Goal: Information Seeking & Learning: Find specific fact

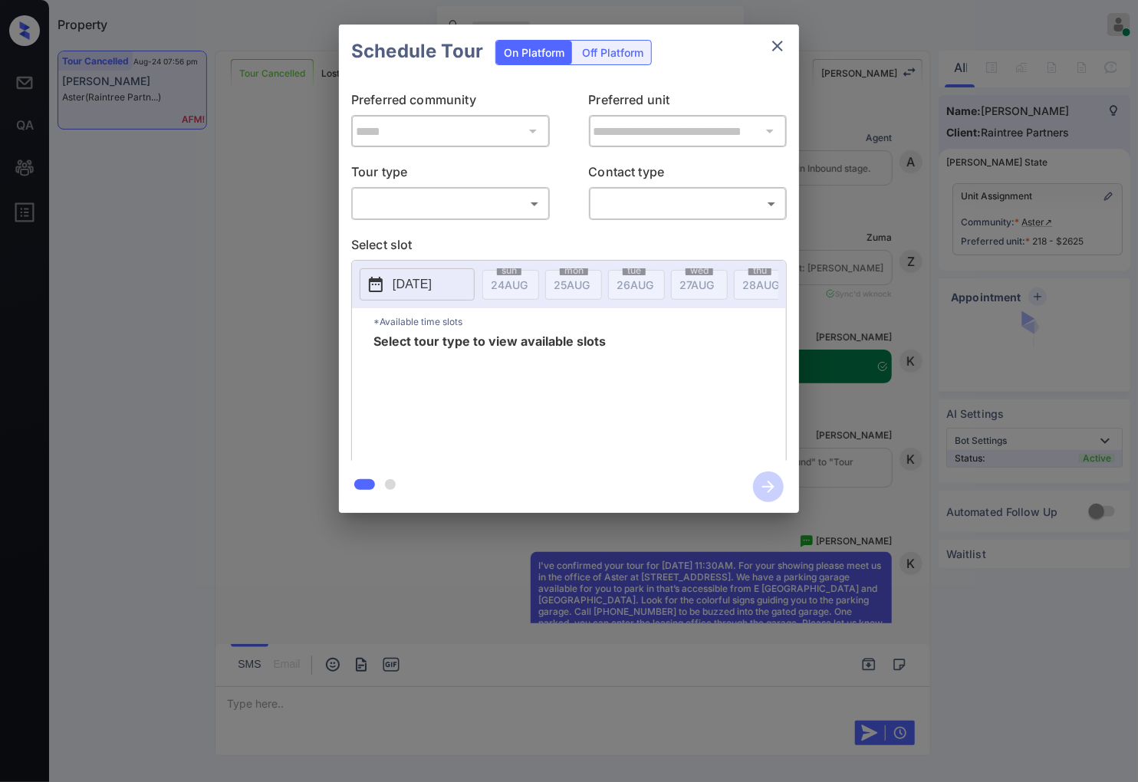
scroll to position [3480, 0]
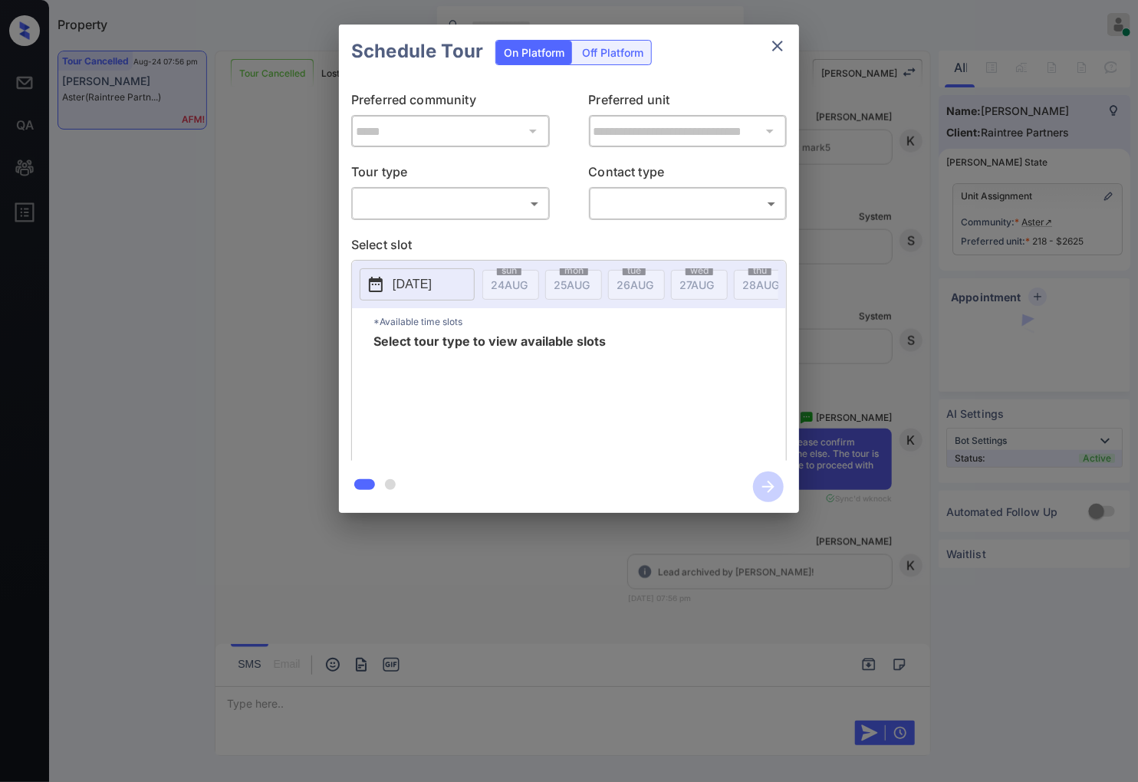
click at [427, 195] on body "Property [PERSON_NAME] Online Set yourself offline Set yourself on break Profil…" at bounding box center [569, 391] width 1138 height 782
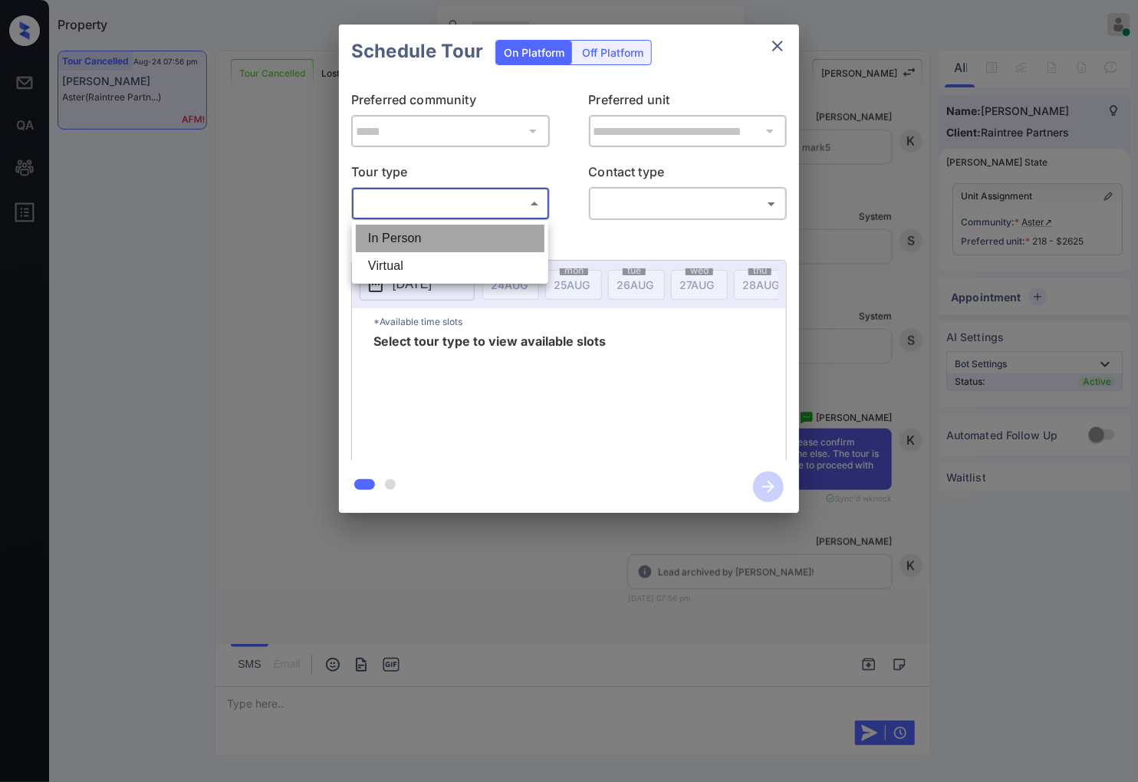
drag, startPoint x: 432, startPoint y: 233, endPoint x: 594, endPoint y: 212, distance: 163.2
click at [433, 233] on li "In Person" at bounding box center [450, 239] width 189 height 28
type input "********"
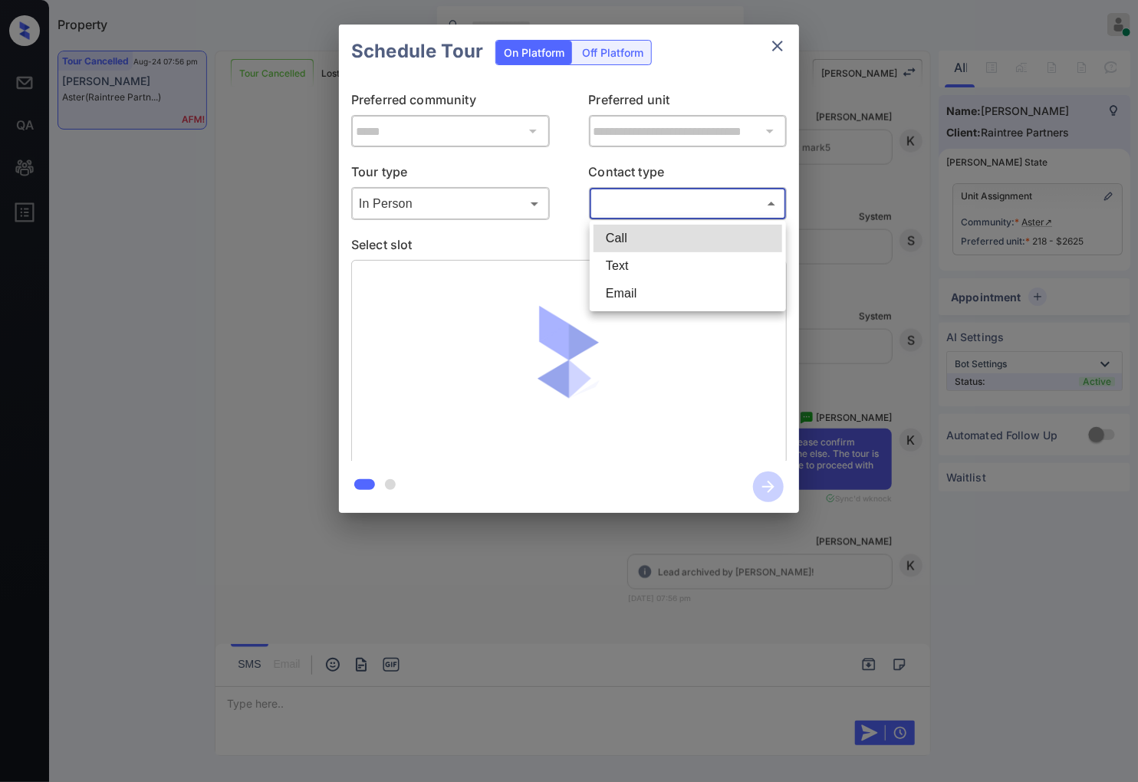
click at [606, 207] on body "Property [PERSON_NAME] Online Set yourself offline Set yourself on break Profil…" at bounding box center [569, 391] width 1138 height 782
click at [626, 274] on li "Text" at bounding box center [688, 266] width 189 height 28
type input "****"
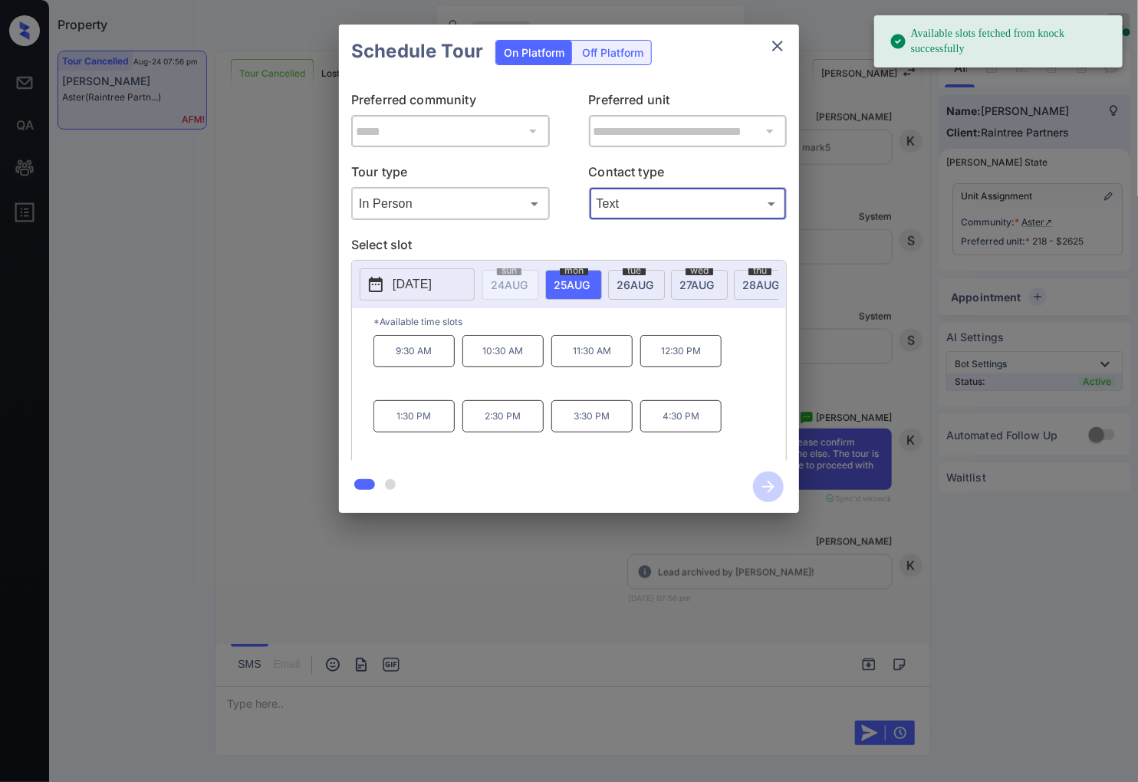
click at [427, 294] on p "[DATE]" at bounding box center [412, 284] width 39 height 18
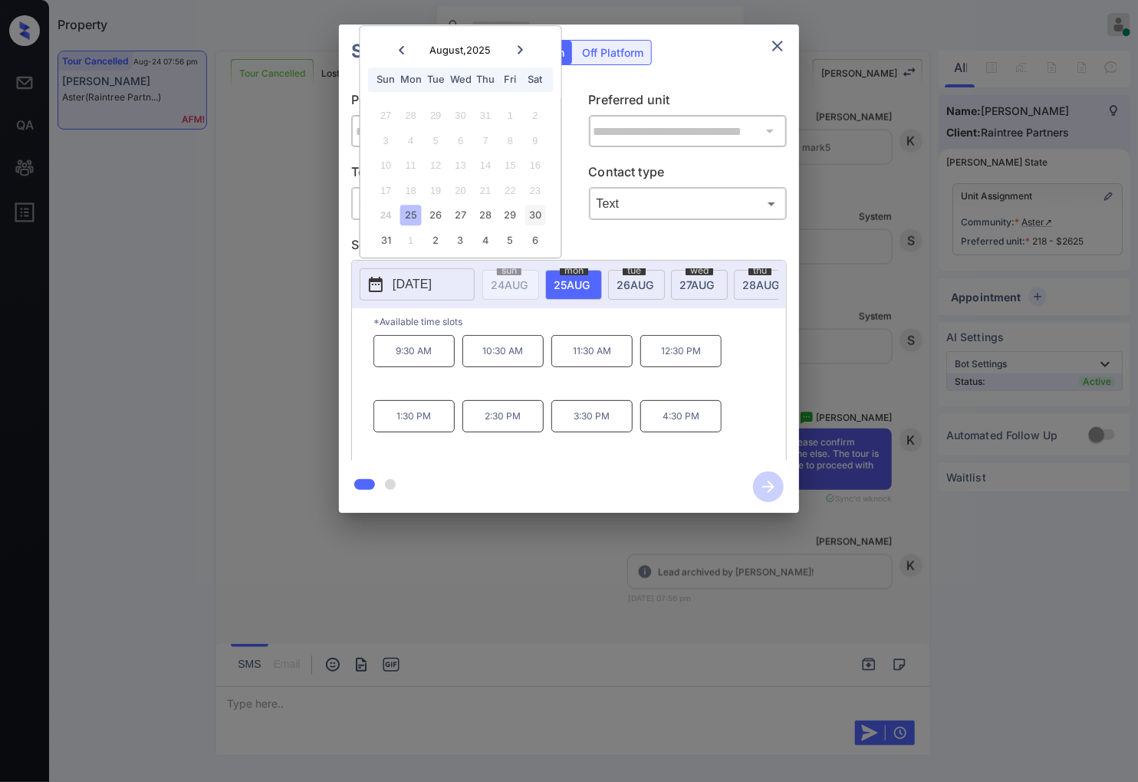
click at [539, 215] on div "30" at bounding box center [535, 216] width 21 height 21
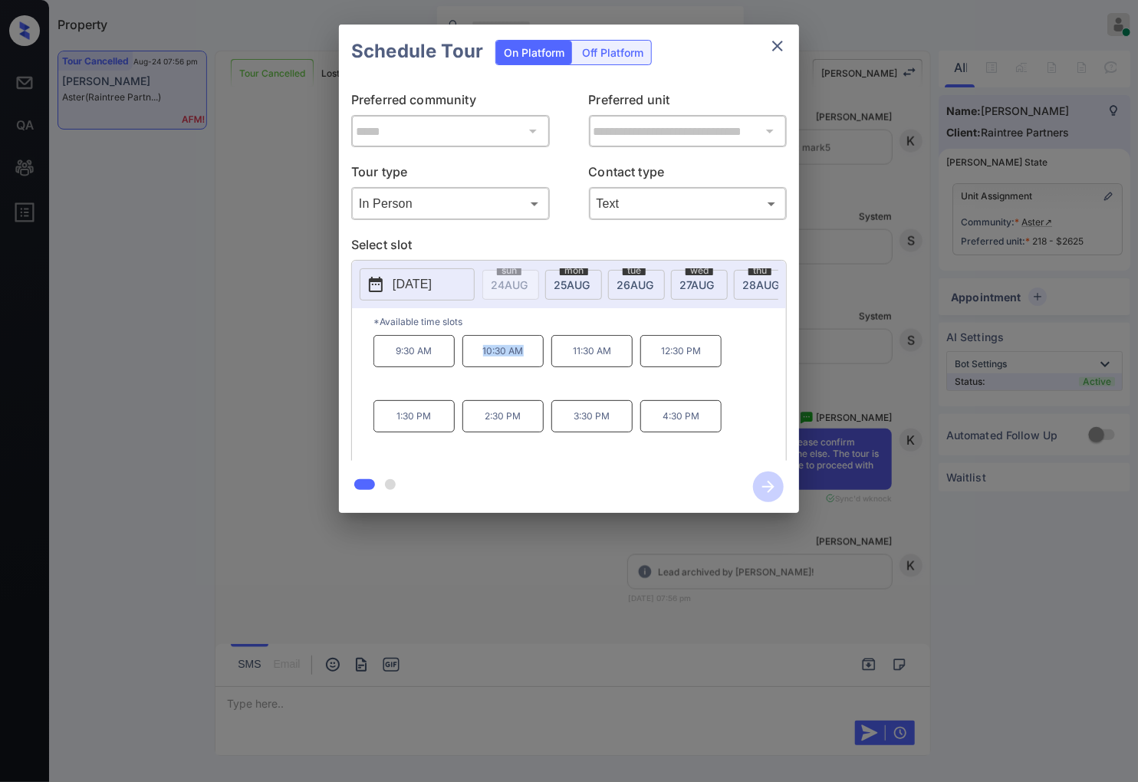
drag, startPoint x: 532, startPoint y: 368, endPoint x: 473, endPoint y: 368, distance: 59.1
click at [473, 367] on p "10:30 AM" at bounding box center [503, 351] width 81 height 32
copy p "10:30 AM"
drag, startPoint x: 703, startPoint y: 430, endPoint x: 500, endPoint y: 430, distance: 202.5
click at [647, 430] on p "4:30 PM" at bounding box center [681, 416] width 81 height 32
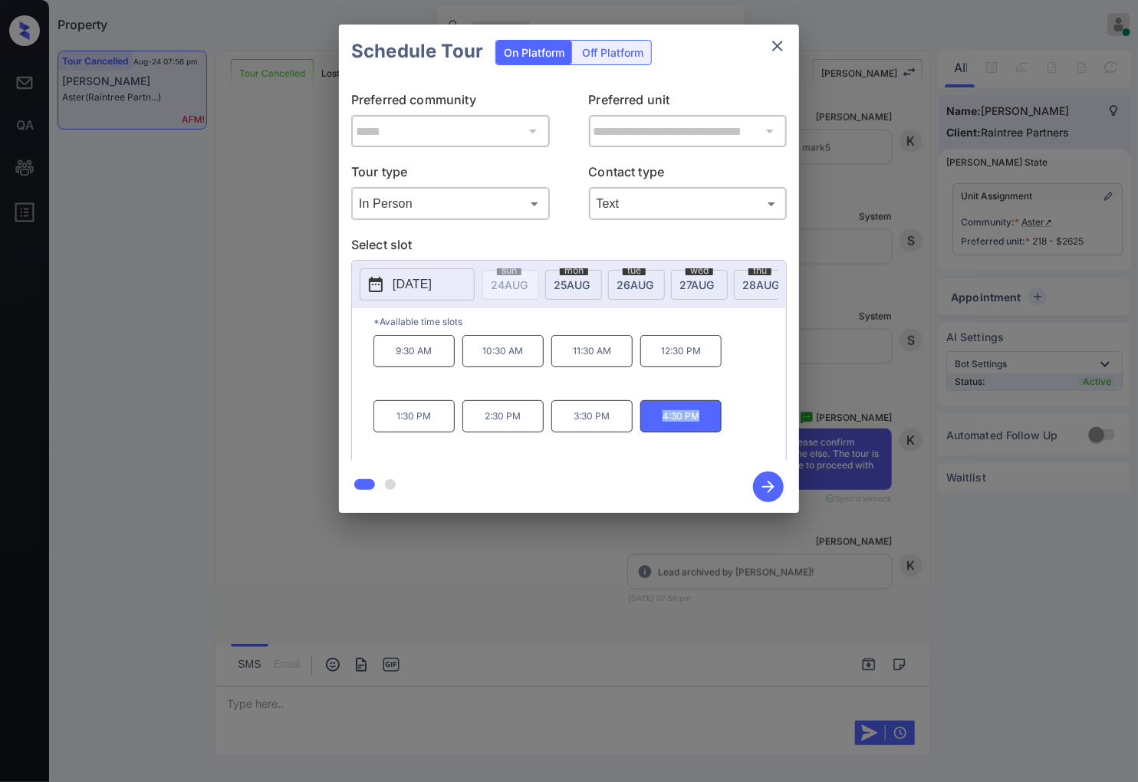
copy p "4:30 PM"
drag, startPoint x: 385, startPoint y: 579, endPoint x: 382, endPoint y: 591, distance: 12.7
click at [382, 591] on div at bounding box center [569, 391] width 1138 height 782
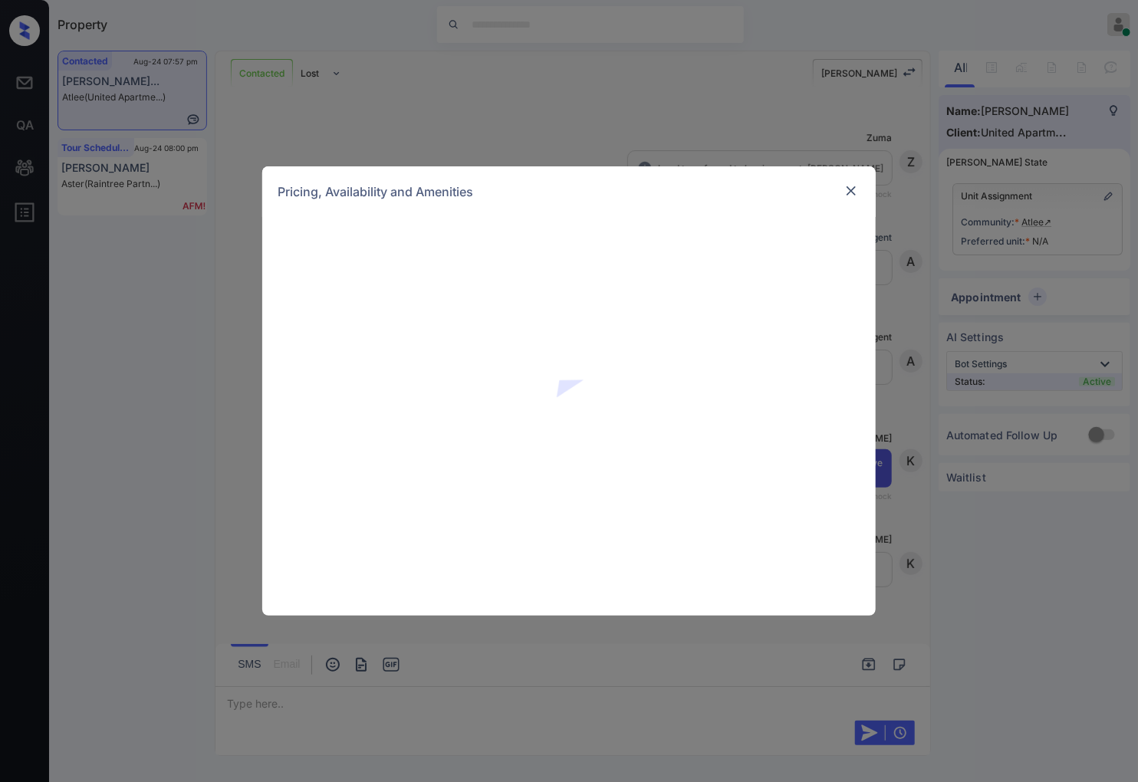
scroll to position [657, 0]
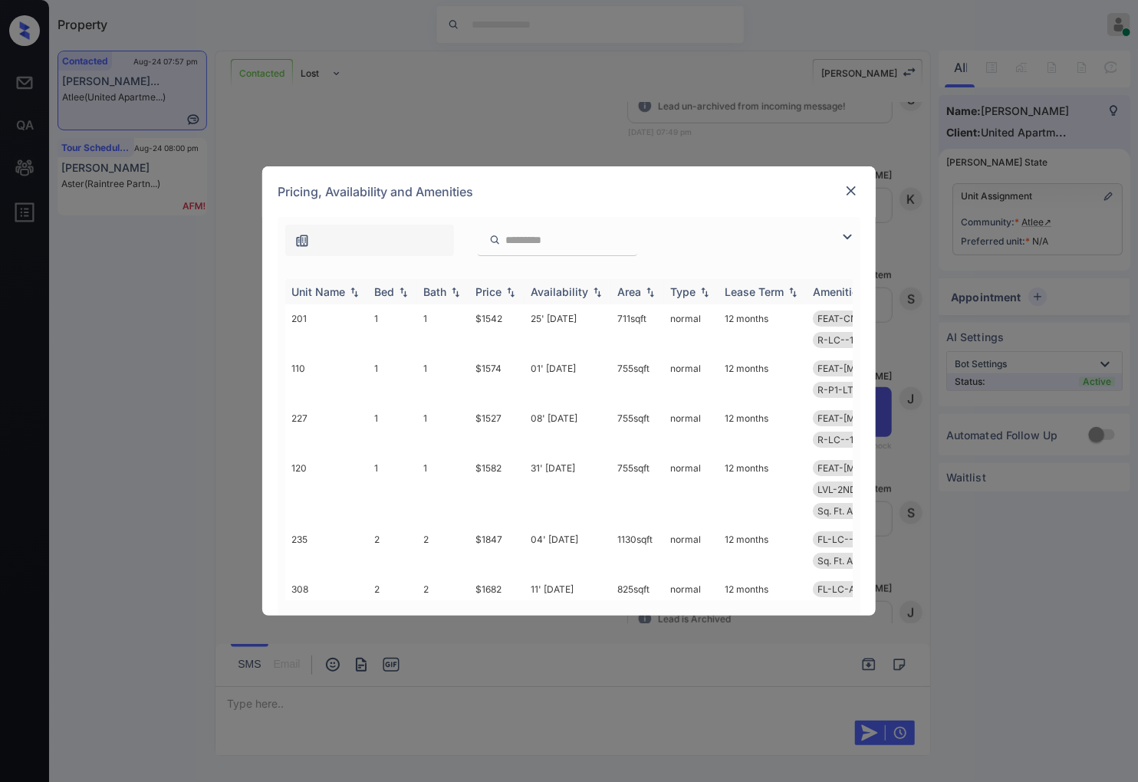
click at [517, 287] on img at bounding box center [510, 292] width 15 height 11
click at [517, 287] on img at bounding box center [510, 292] width 15 height 12
drag, startPoint x: 505, startPoint y: 318, endPoint x: 473, endPoint y: 318, distance: 32.2
click at [473, 318] on td "$1527" at bounding box center [496, 330] width 55 height 50
copy td "$1527"
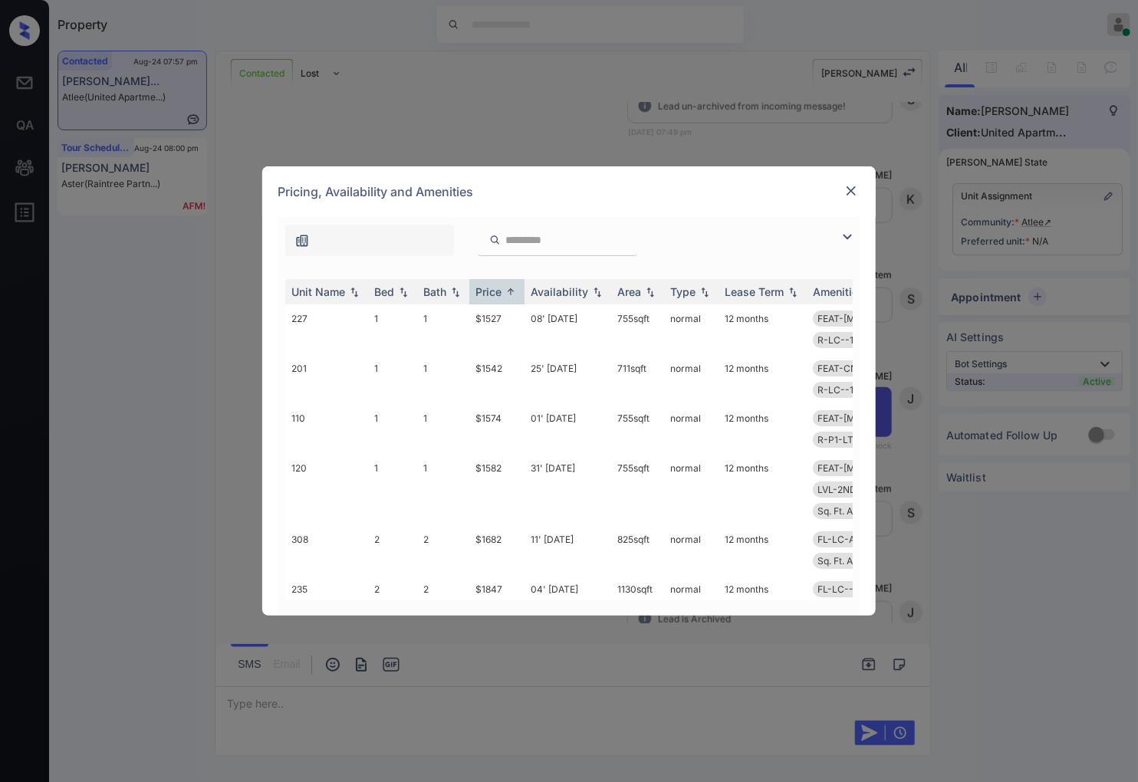
click at [258, 639] on div "**********" at bounding box center [569, 391] width 1138 height 782
click at [259, 693] on div "**********" at bounding box center [569, 391] width 1138 height 782
click at [295, 709] on div "**********" at bounding box center [569, 391] width 1138 height 782
click at [504, 315] on td "$1527" at bounding box center [496, 330] width 55 height 50
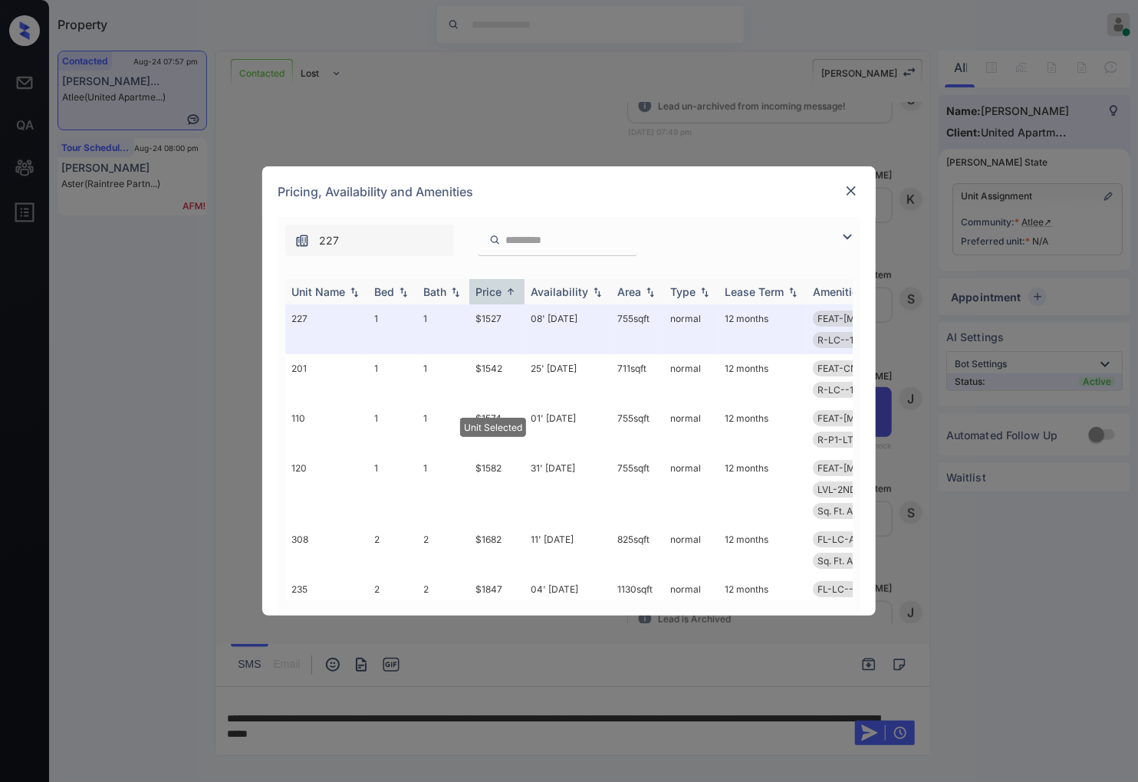
click at [506, 286] on img at bounding box center [510, 292] width 15 height 12
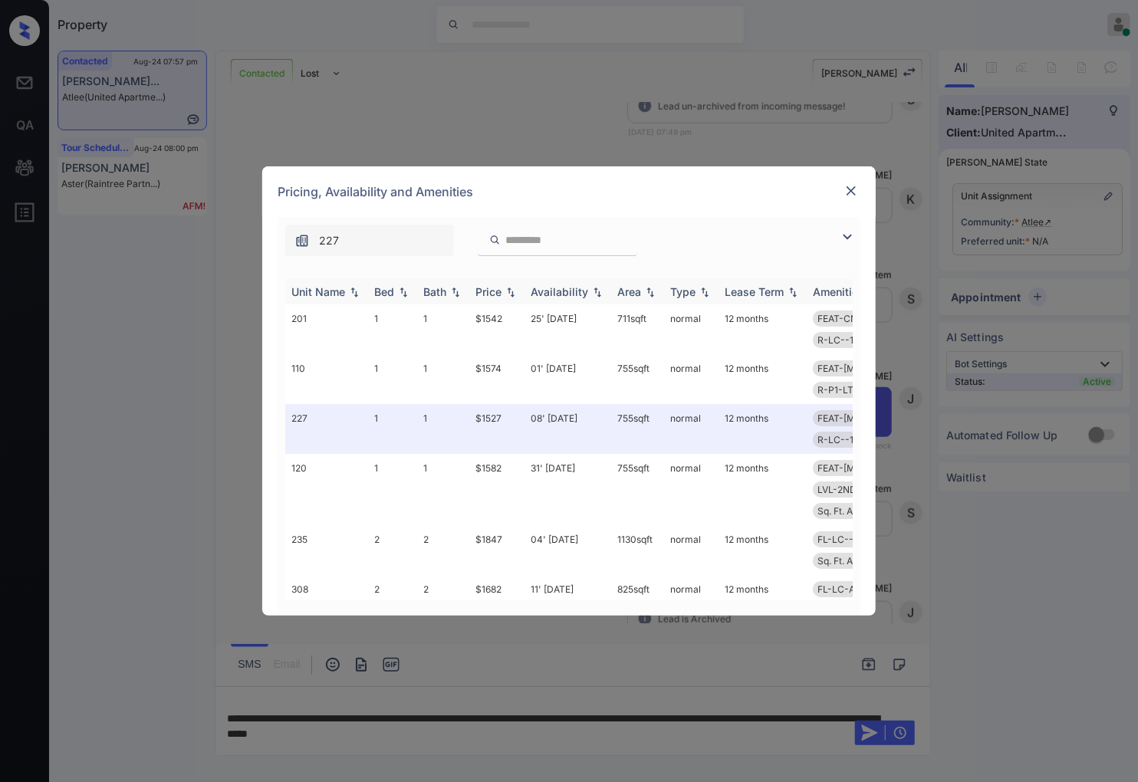
click at [506, 287] on img at bounding box center [510, 292] width 15 height 11
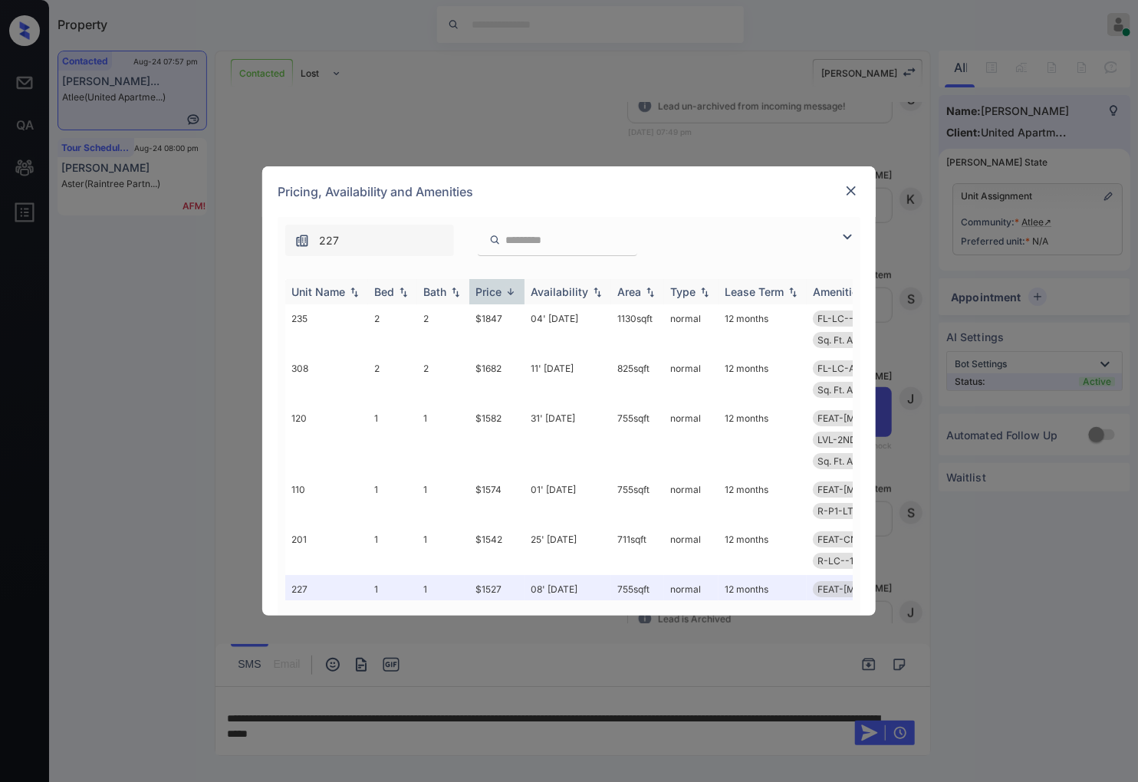
click at [506, 286] on img at bounding box center [510, 292] width 15 height 12
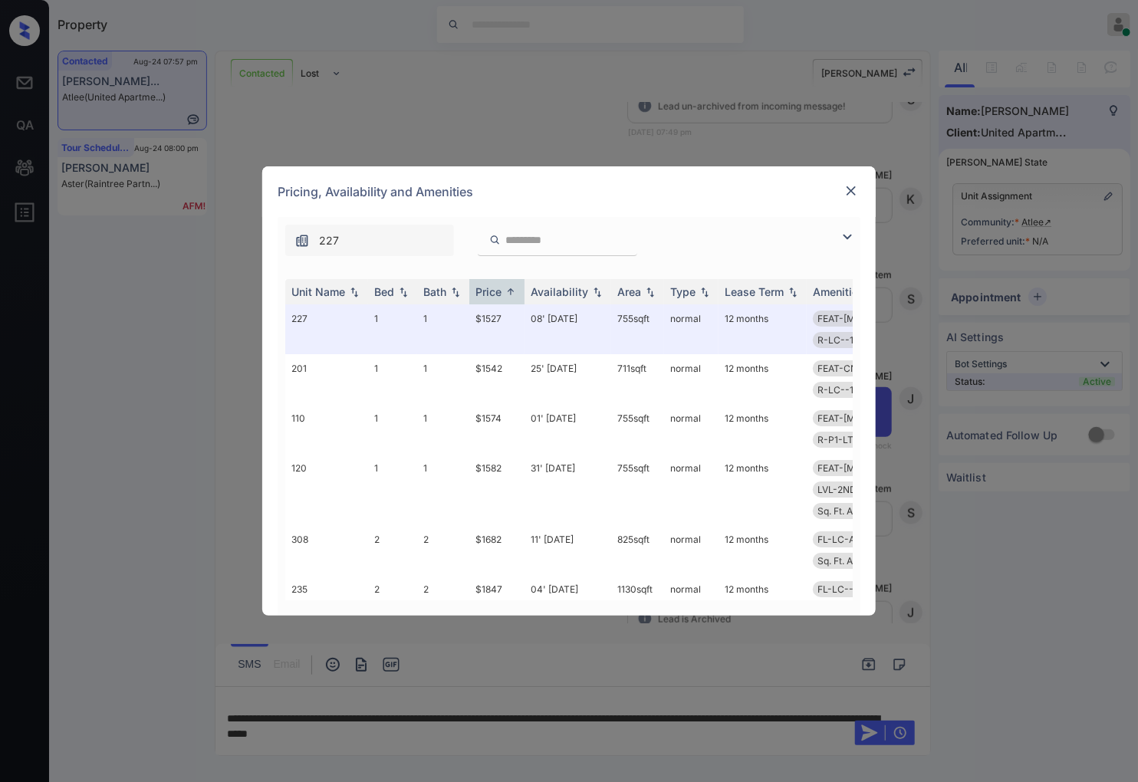
click at [849, 196] on img at bounding box center [851, 190] width 15 height 15
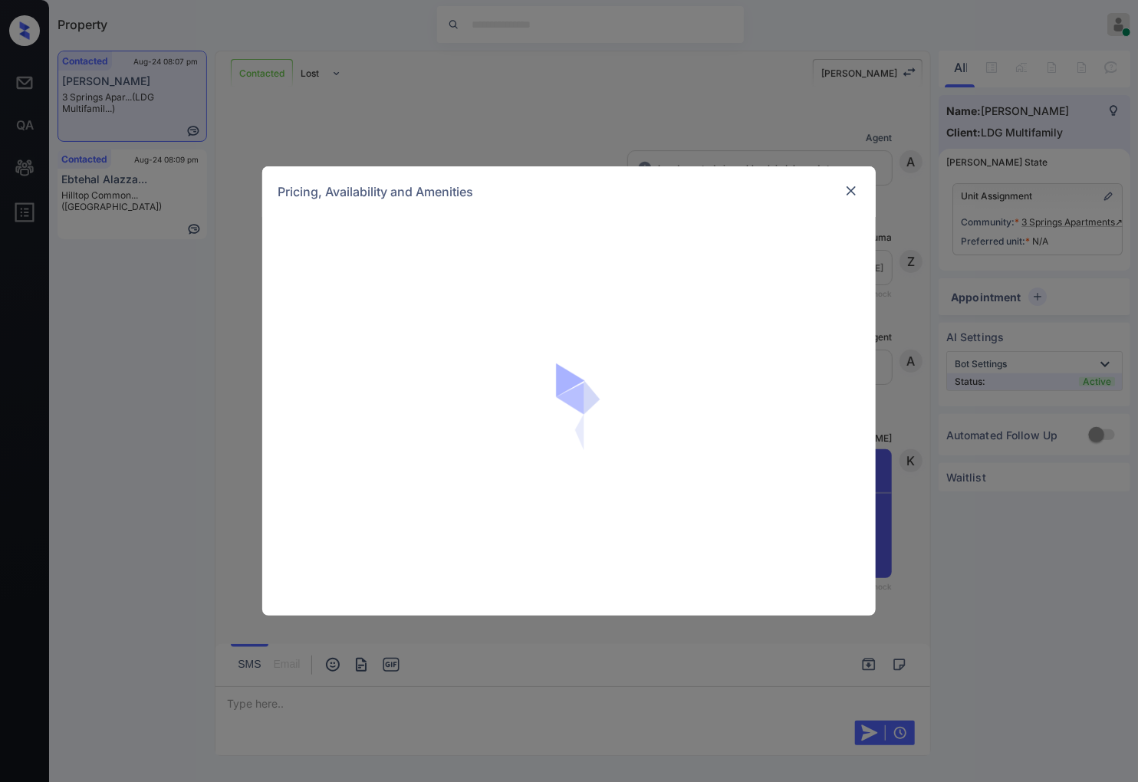
scroll to position [639, 0]
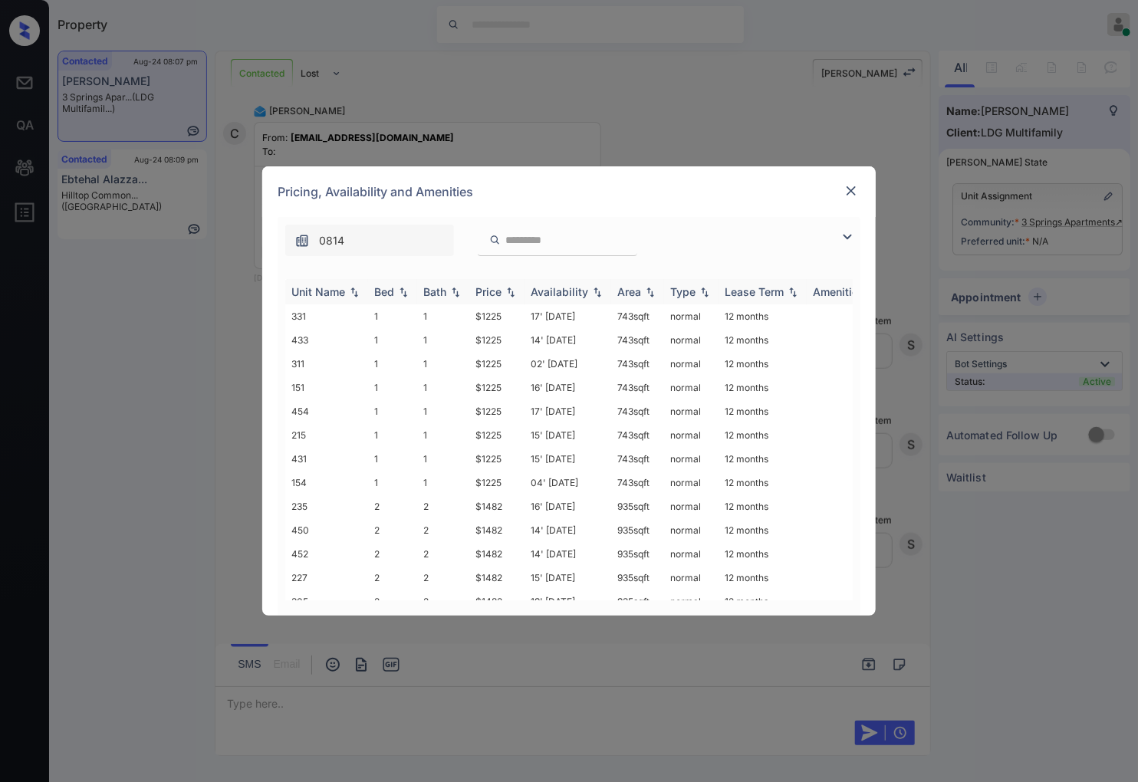
click at [514, 294] on img at bounding box center [510, 292] width 15 height 11
click at [514, 294] on img at bounding box center [510, 292] width 15 height 12
click at [506, 335] on td "$1482" at bounding box center [496, 336] width 55 height 24
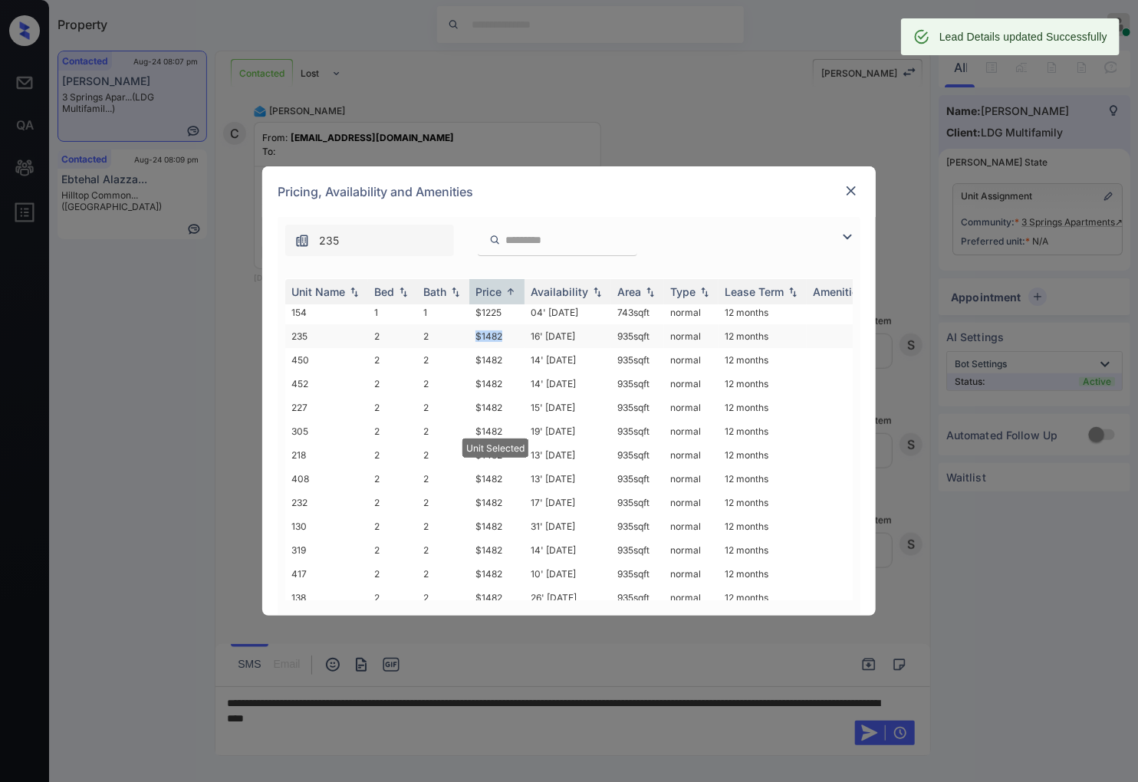
scroll to position [739, 0]
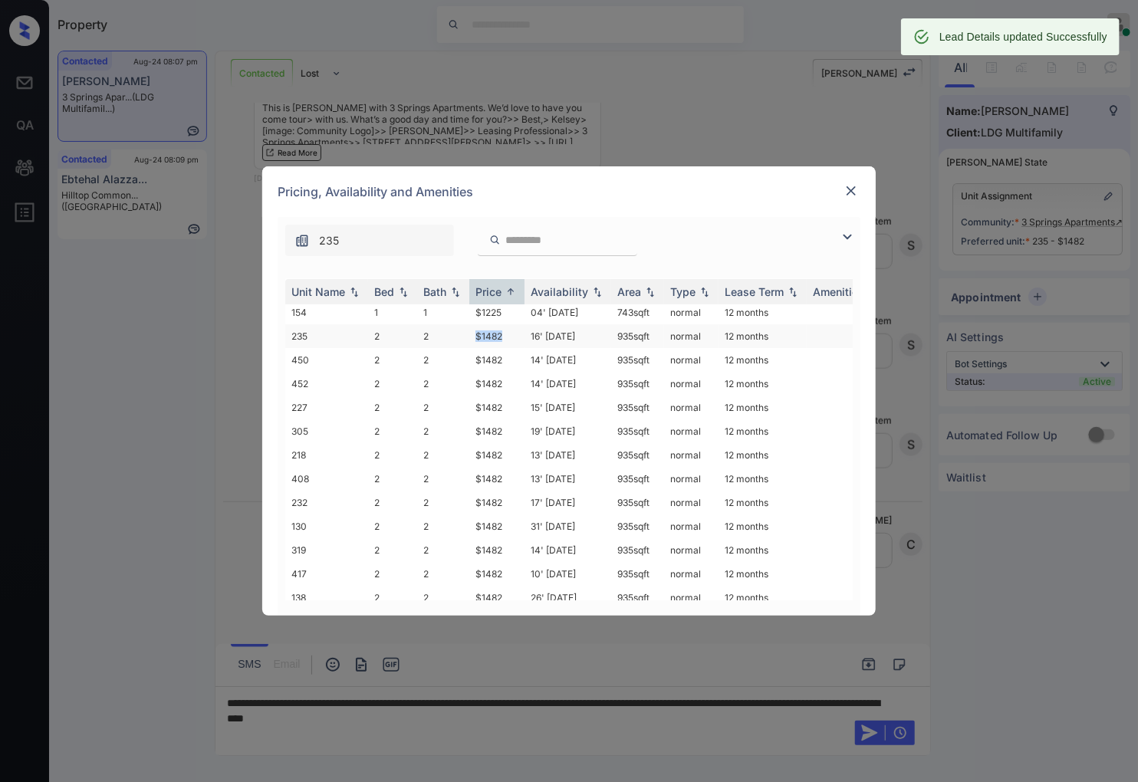
drag, startPoint x: 507, startPoint y: 332, endPoint x: 474, endPoint y: 331, distance: 33.0
click at [474, 331] on td "$1482" at bounding box center [496, 336] width 55 height 24
copy td "$1482"
click at [851, 186] on img at bounding box center [851, 190] width 15 height 15
